Goal: Task Accomplishment & Management: Manage account settings

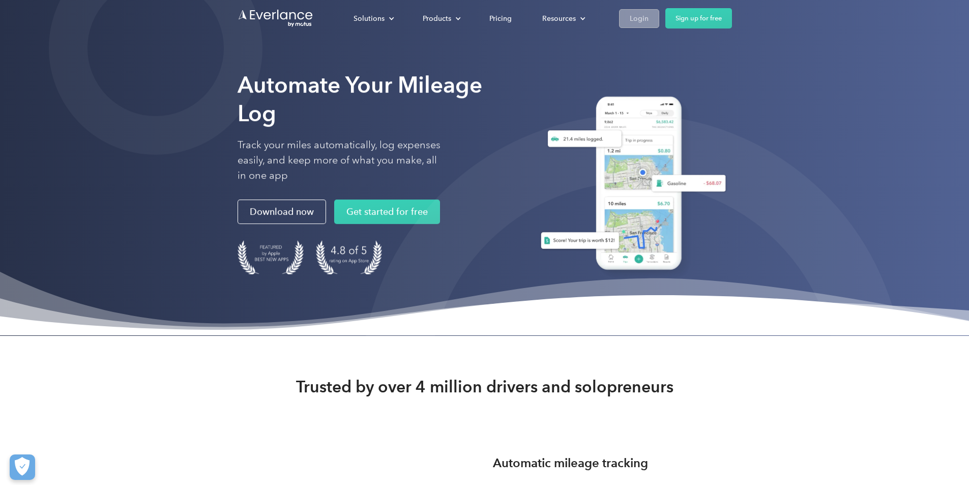
click at [659, 16] on link "Login" at bounding box center [639, 18] width 40 height 19
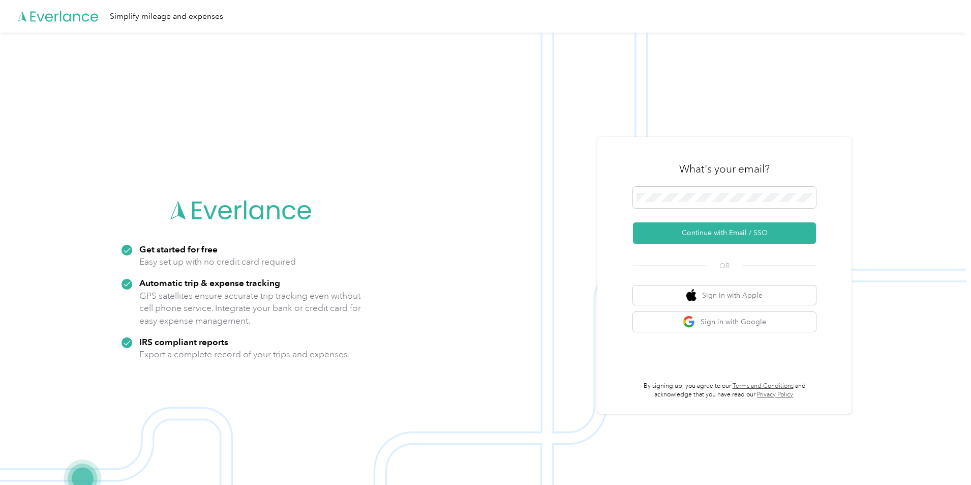
click at [709, 245] on div "What's your email? Continue with Email / SSO OR Sign in with Apple Sign in with…" at bounding box center [724, 275] width 183 height 248
click at [711, 233] on button "Continue with Email / SSO" at bounding box center [724, 232] width 183 height 21
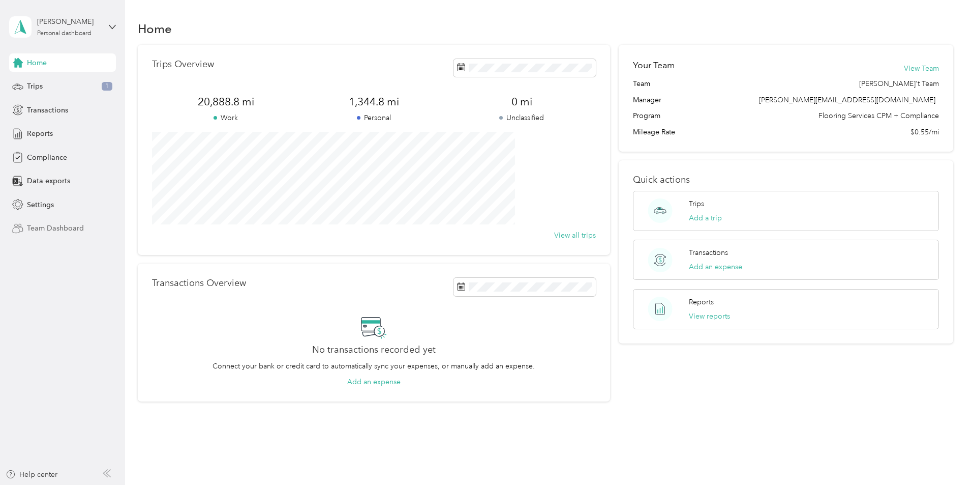
click at [43, 226] on span "Team Dashboard" at bounding box center [55, 228] width 57 height 11
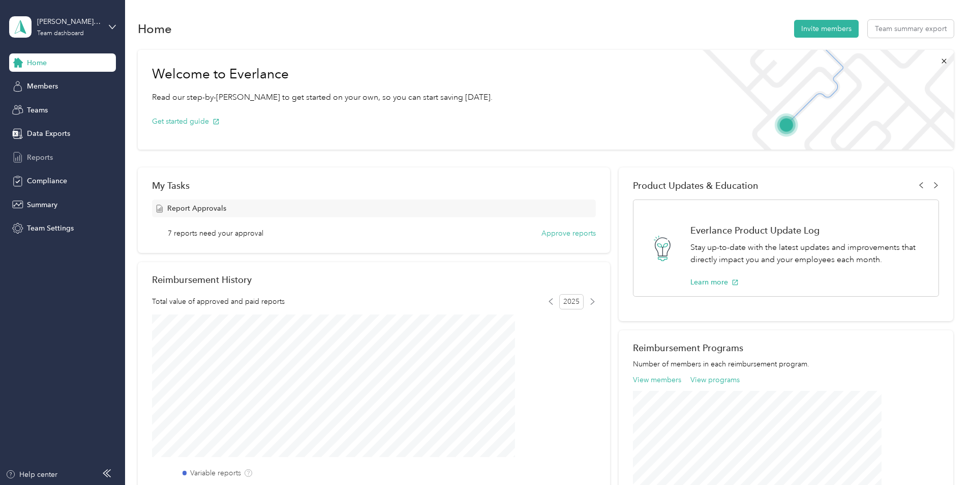
click at [31, 154] on span "Reports" at bounding box center [40, 157] width 26 height 11
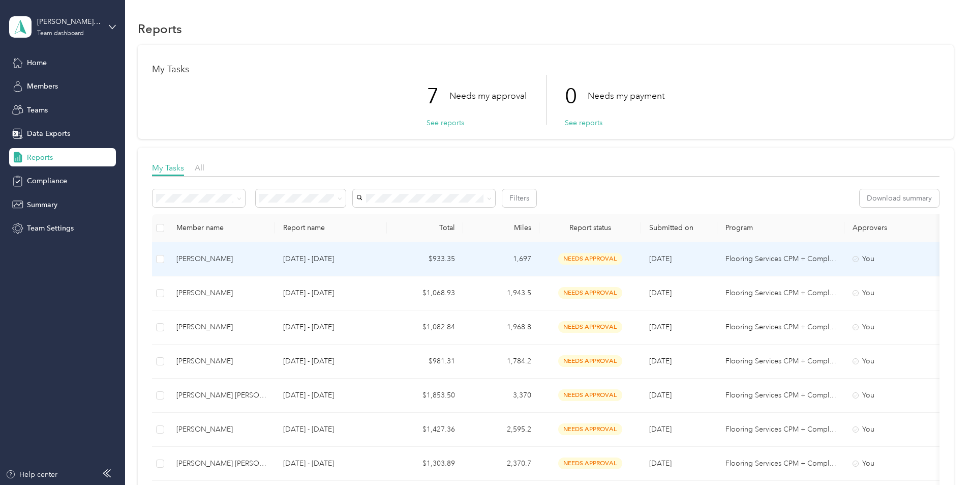
click at [267, 258] on div "[PERSON_NAME]" at bounding box center [221, 258] width 91 height 11
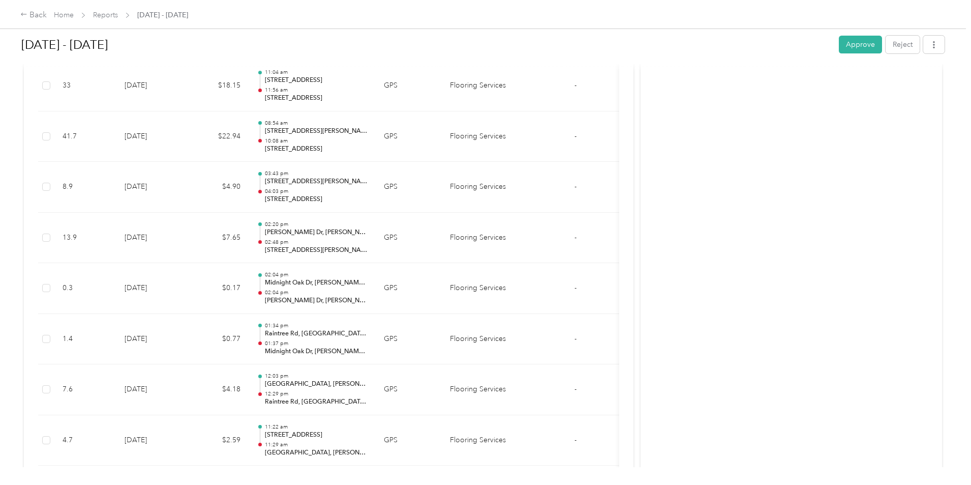
scroll to position [102, 0]
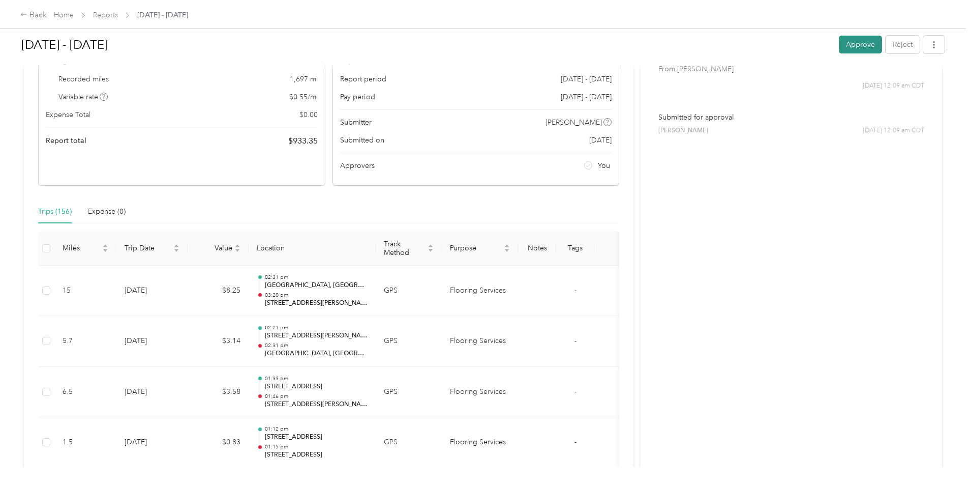
click at [839, 45] on button "Approve" at bounding box center [860, 45] width 43 height 18
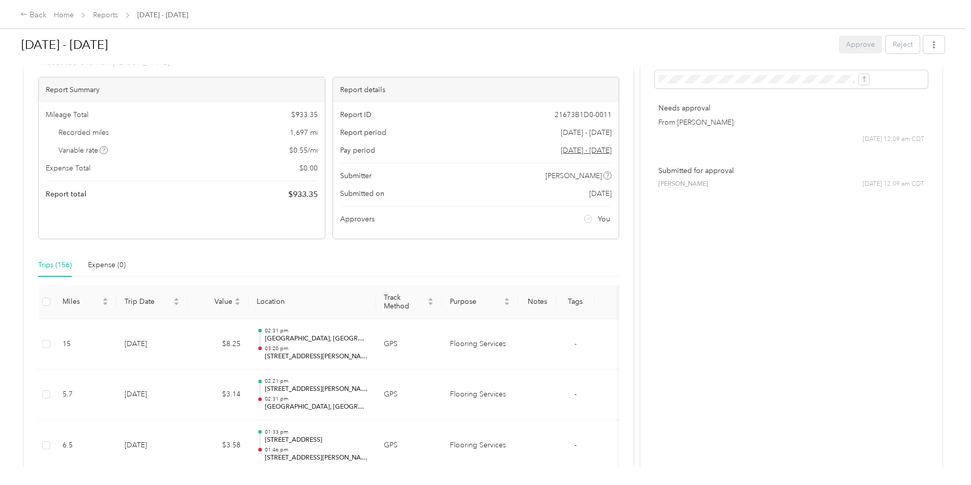
scroll to position [0, 0]
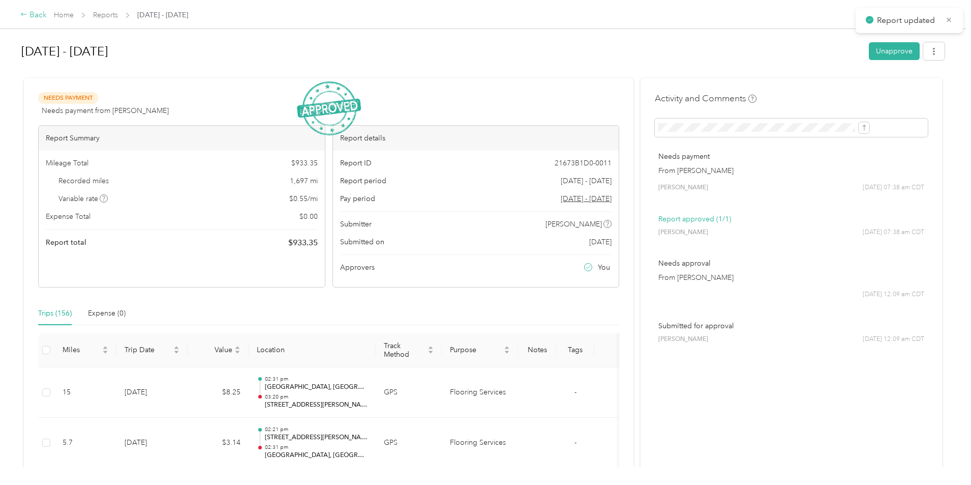
click at [47, 16] on div "Back" at bounding box center [33, 15] width 26 height 12
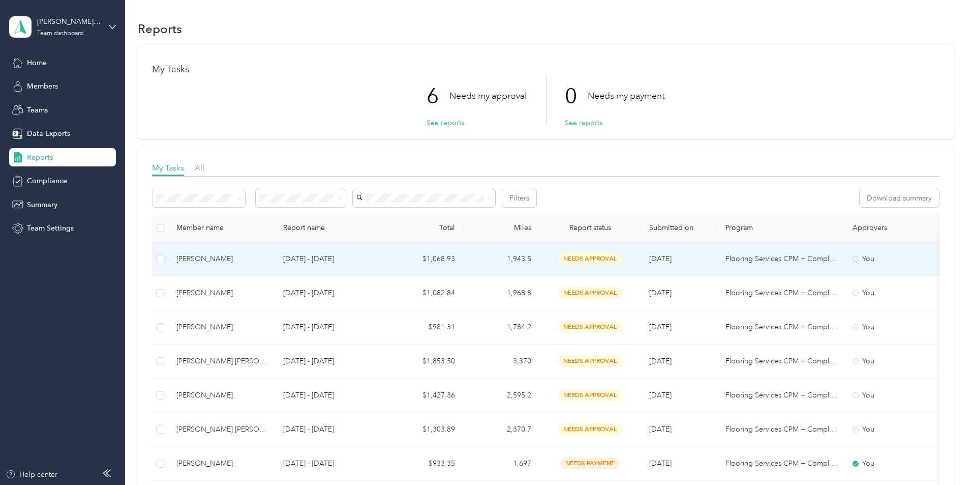
click at [623, 260] on span "needs approval" at bounding box center [590, 259] width 64 height 12
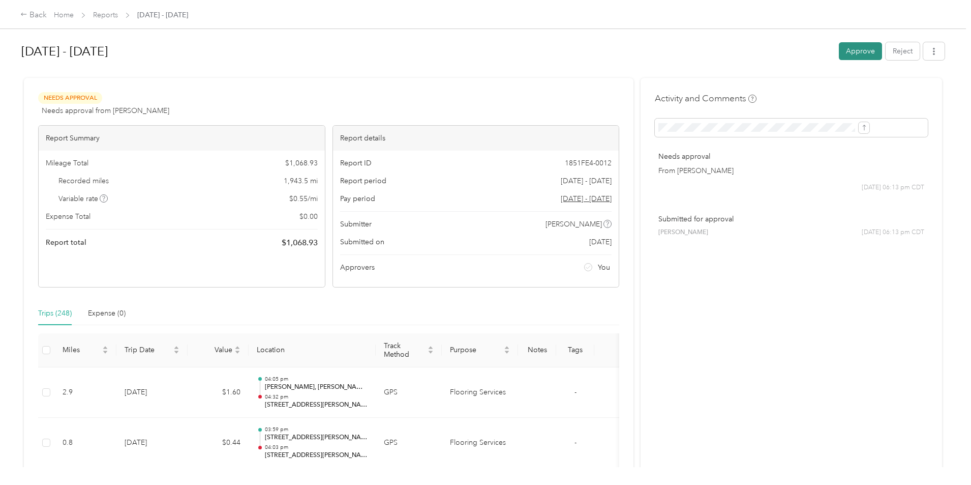
click at [839, 52] on button "Approve" at bounding box center [860, 51] width 43 height 18
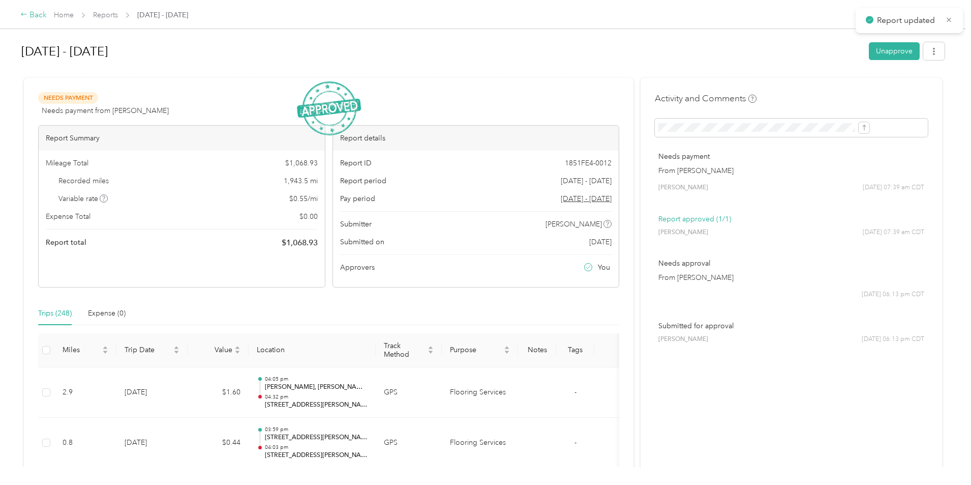
click at [47, 15] on div "Back" at bounding box center [33, 15] width 26 height 12
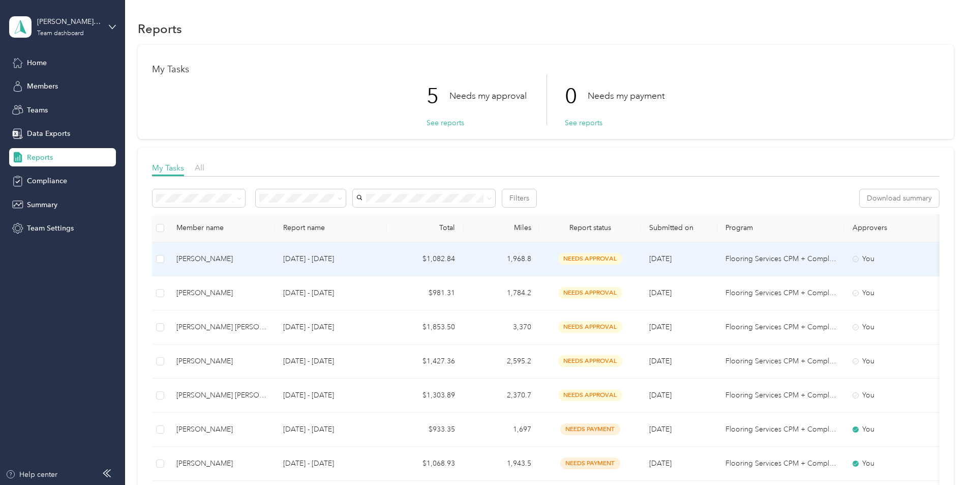
click at [540, 261] on td "1,968.8" at bounding box center [501, 259] width 76 height 34
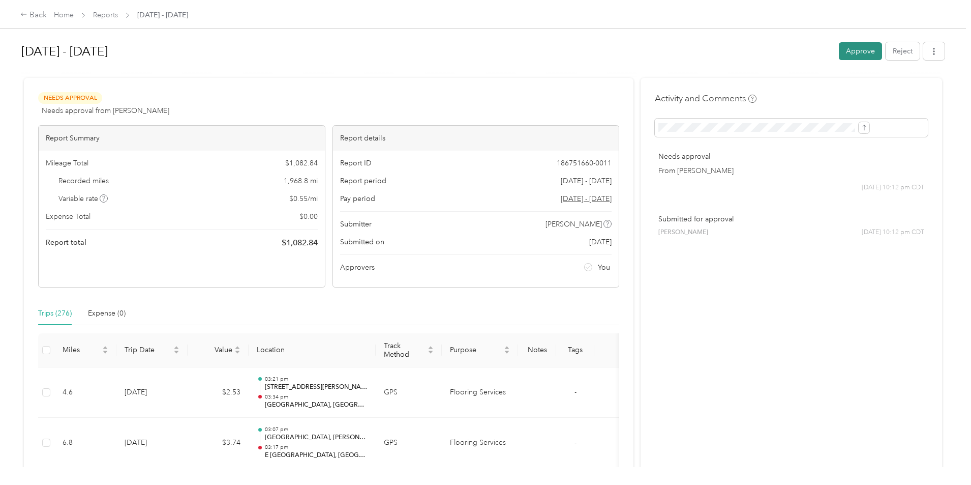
click at [839, 56] on button "Approve" at bounding box center [860, 51] width 43 height 18
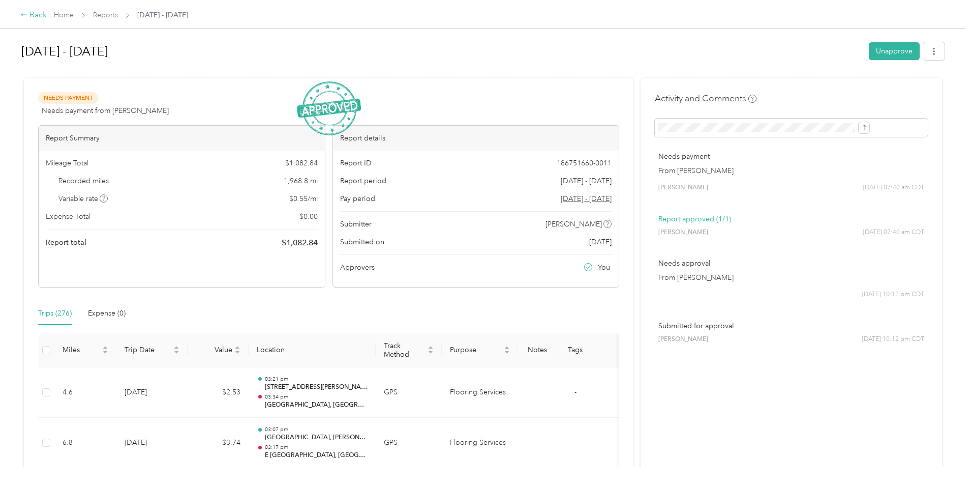
click at [47, 17] on div "Back" at bounding box center [33, 15] width 26 height 12
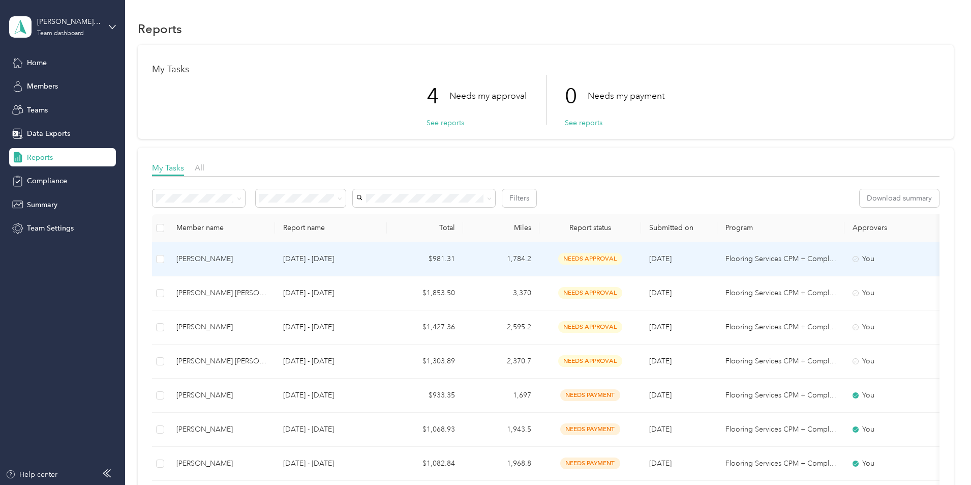
click at [363, 260] on p "[DATE] - [DATE]" at bounding box center [331, 258] width 96 height 11
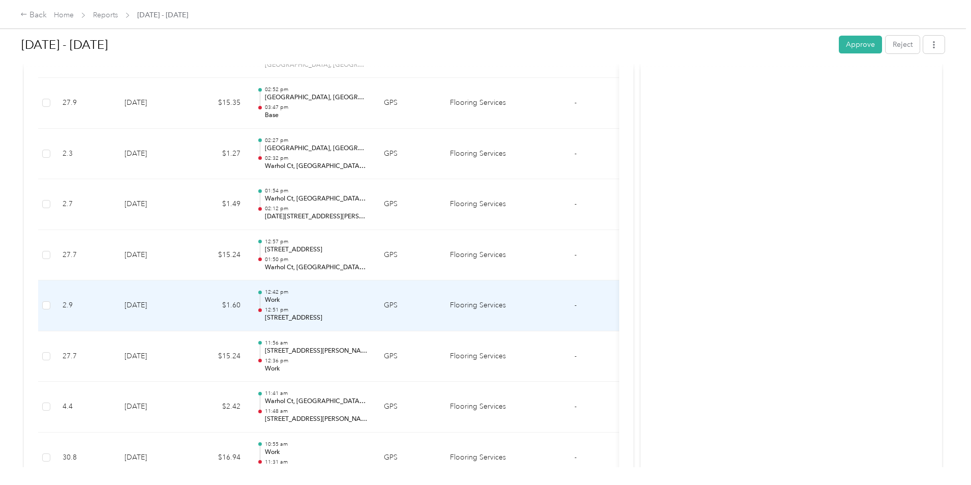
scroll to position [4374, 0]
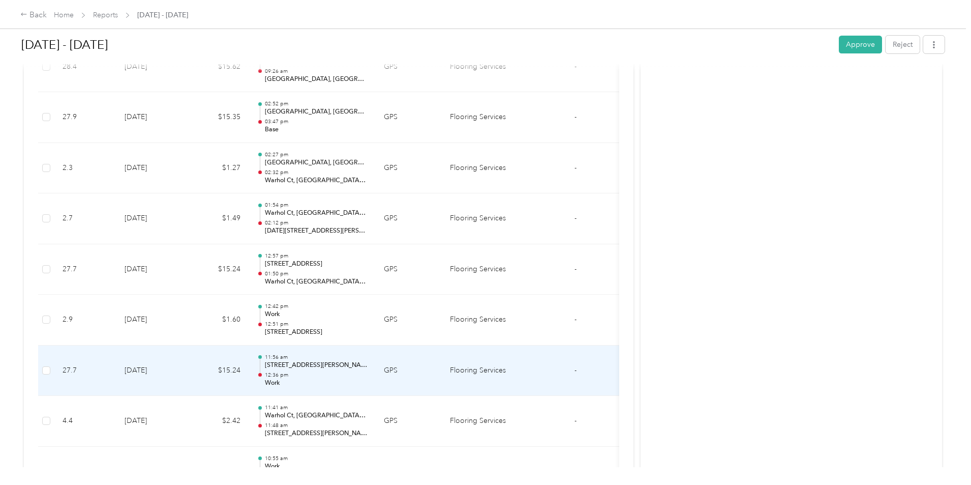
click at [368, 373] on p "12:36 pm" at bounding box center [316, 374] width 103 height 7
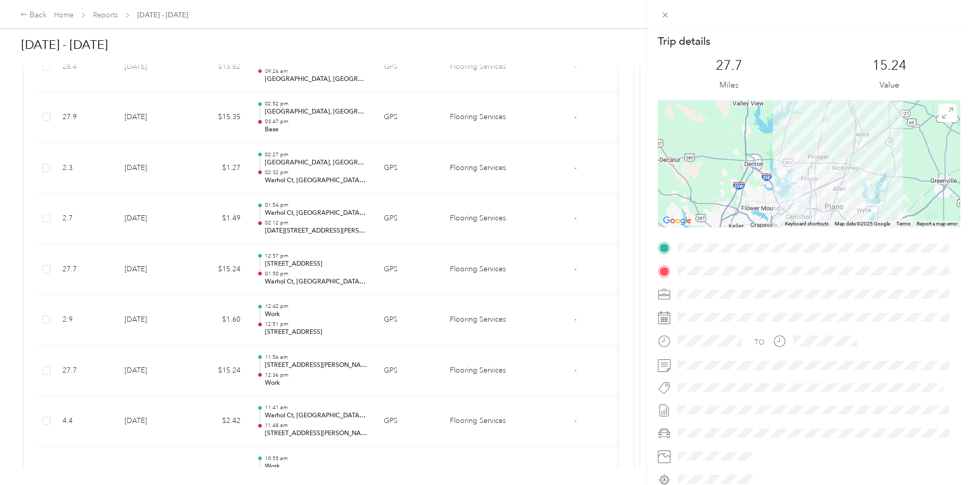
click at [507, 117] on div "Trip details This trip cannot be edited because it is either under review, appr…" at bounding box center [485, 242] width 971 height 485
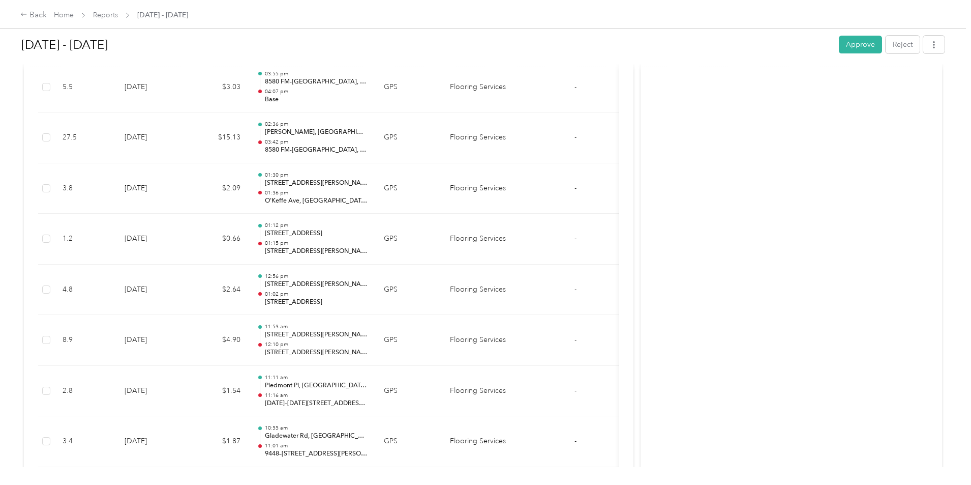
scroll to position [0, 0]
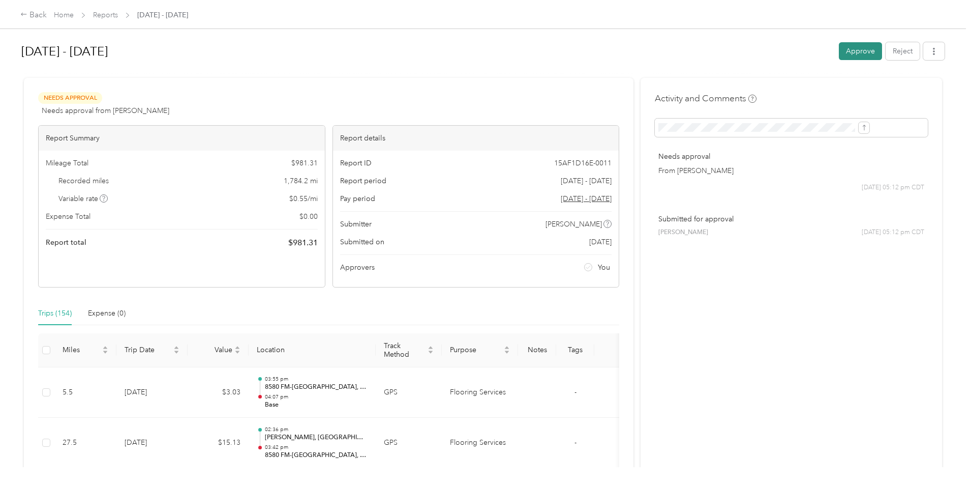
click at [839, 51] on button "Approve" at bounding box center [860, 51] width 43 height 18
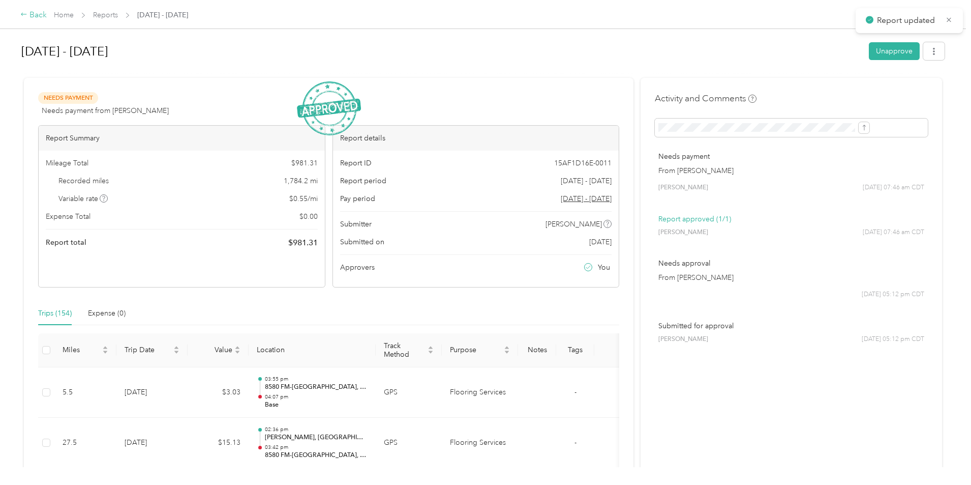
click at [47, 14] on div "Back" at bounding box center [33, 15] width 26 height 12
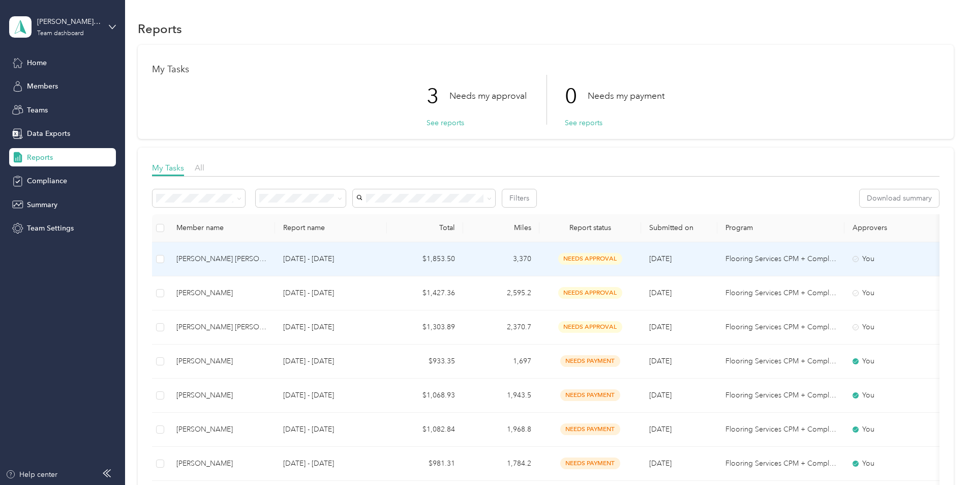
click at [267, 255] on div "[PERSON_NAME] [PERSON_NAME]" at bounding box center [221, 258] width 91 height 11
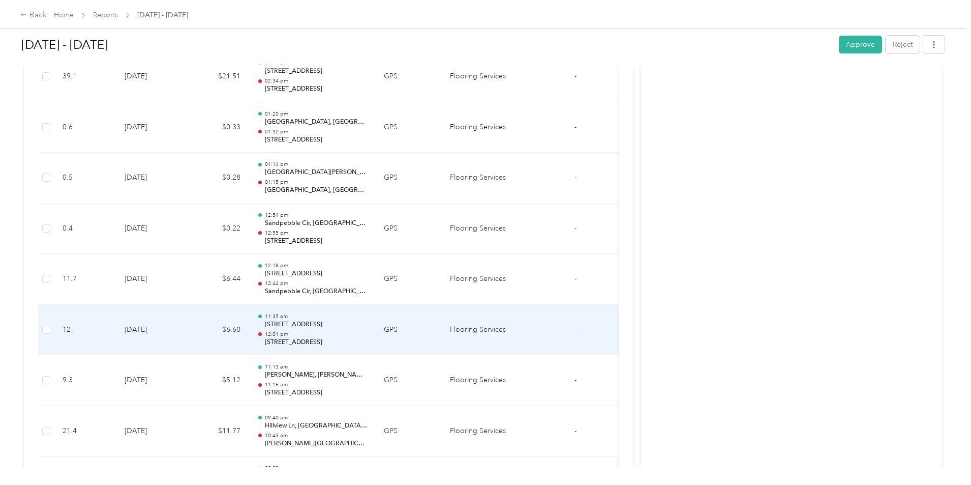
scroll to position [3052, 0]
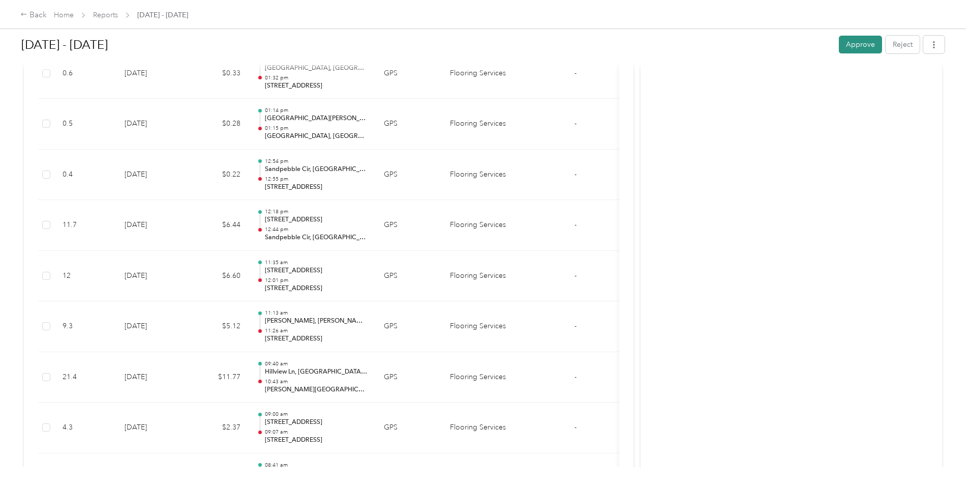
click at [839, 51] on button "Approve" at bounding box center [860, 45] width 43 height 18
click at [47, 17] on div "Back" at bounding box center [33, 15] width 26 height 12
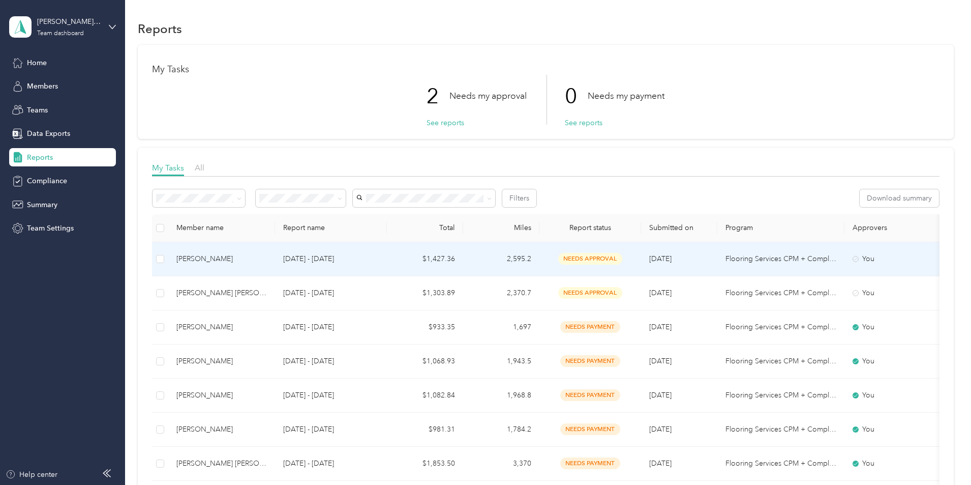
click at [623, 255] on span "needs approval" at bounding box center [590, 259] width 64 height 12
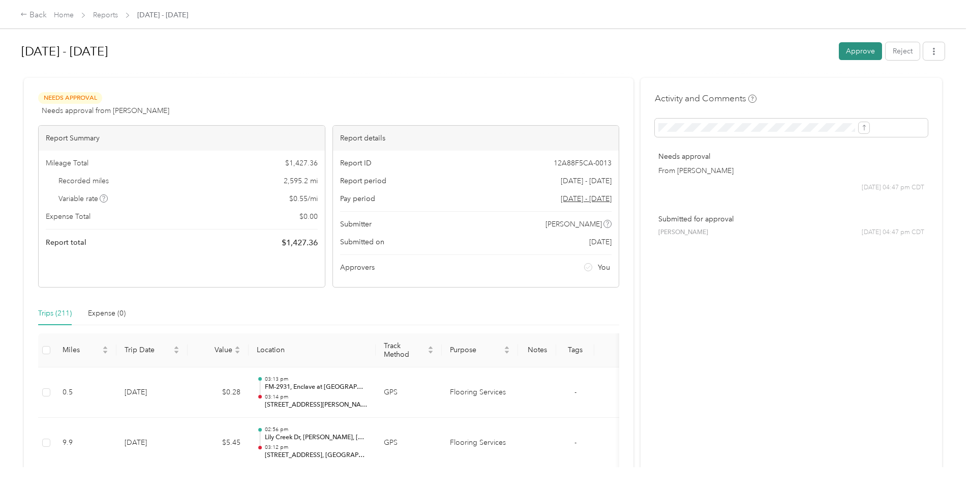
click at [839, 46] on button "Approve" at bounding box center [860, 51] width 43 height 18
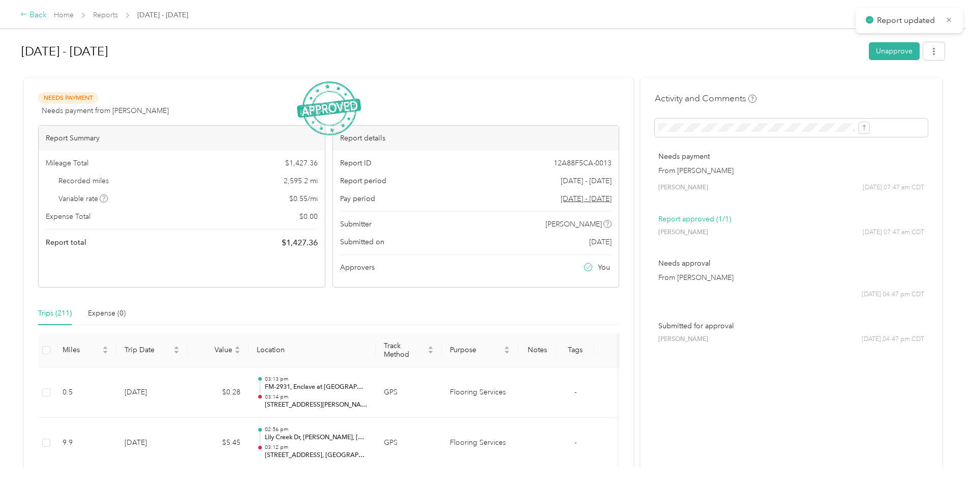
click at [47, 14] on div "Back" at bounding box center [33, 15] width 26 height 12
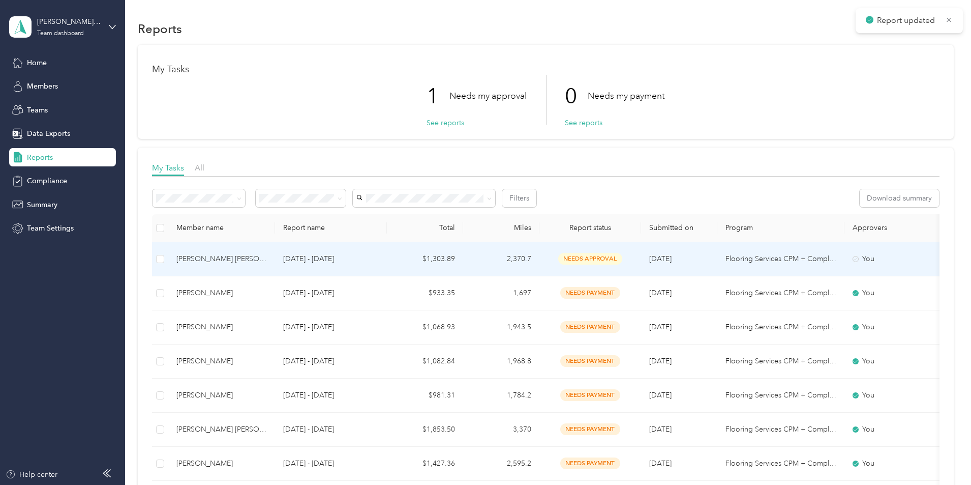
click at [267, 260] on div "[PERSON_NAME] [PERSON_NAME]" at bounding box center [221, 258] width 91 height 11
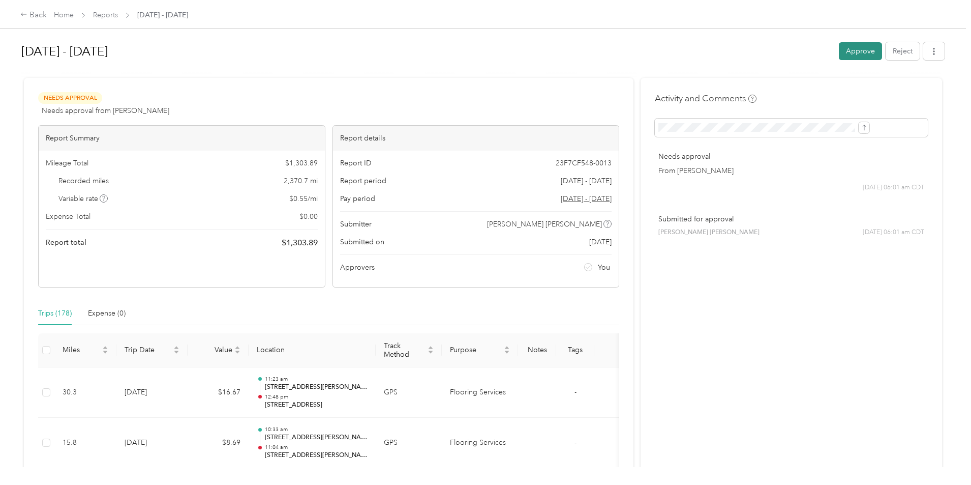
click at [839, 50] on button "Approve" at bounding box center [860, 51] width 43 height 18
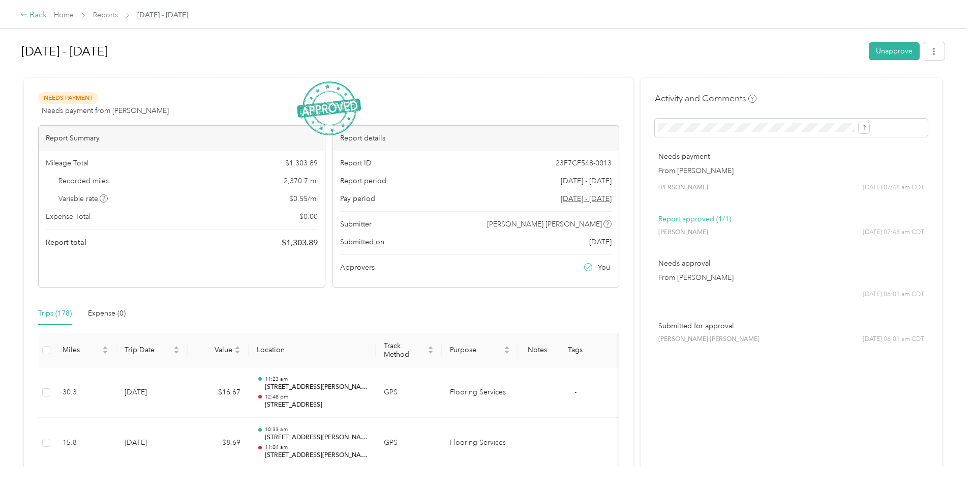
click at [47, 13] on div "Back" at bounding box center [33, 15] width 26 height 12
